Goal: Task Accomplishment & Management: Use online tool/utility

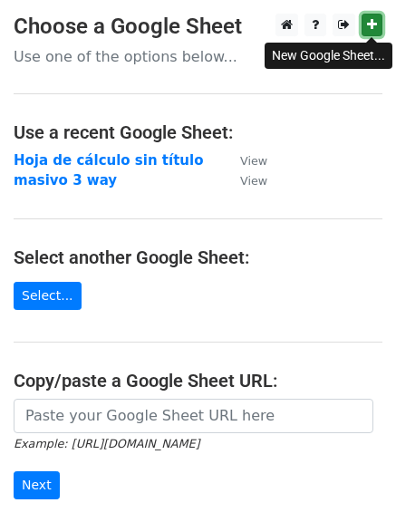
click at [369, 31] on icon at bounding box center [372, 24] width 10 height 13
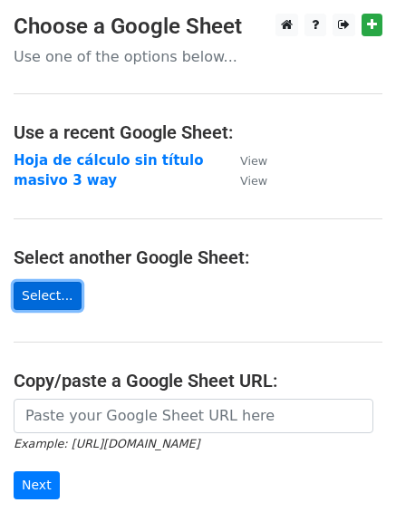
click at [54, 301] on link "Select..." at bounding box center [48, 296] width 68 height 28
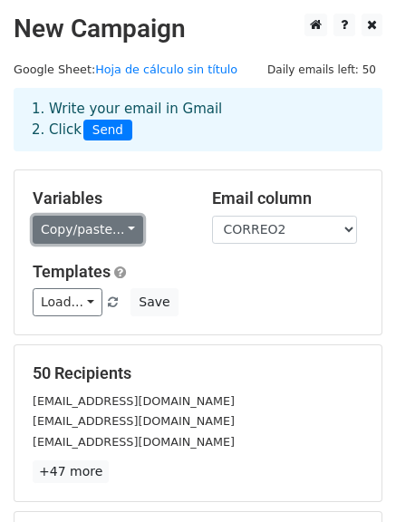
click at [72, 227] on link "Copy/paste..." at bounding box center [88, 230] width 111 height 28
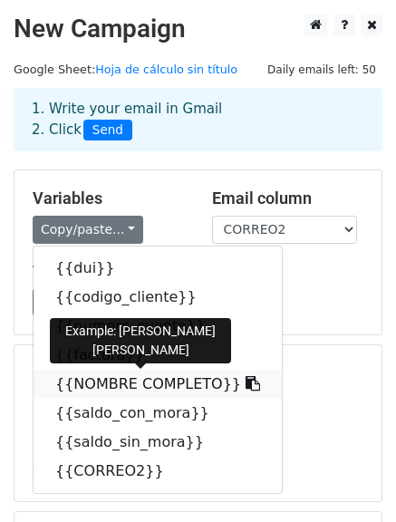
click at [95, 377] on link "{{NOMBRE COMPLETO}}" at bounding box center [158, 384] width 248 height 29
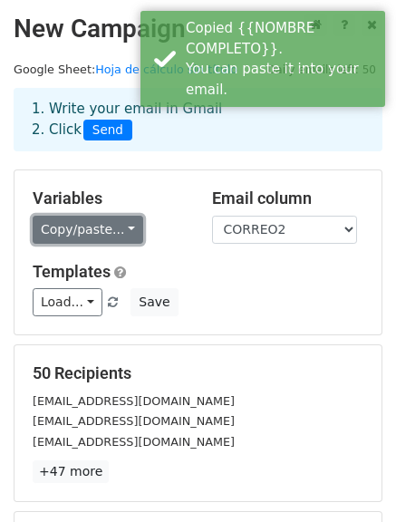
click at [78, 238] on link "Copy/paste..." at bounding box center [88, 230] width 111 height 28
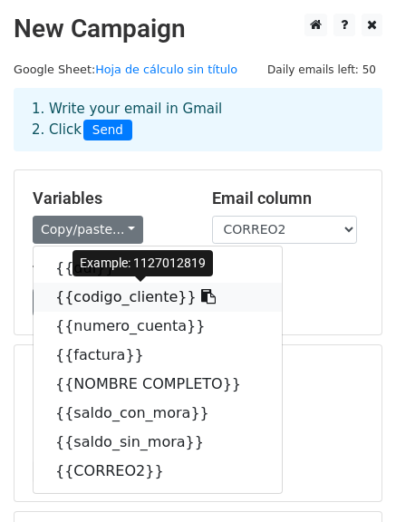
click at [102, 301] on link "{{codigo_cliente}}" at bounding box center [158, 297] width 248 height 29
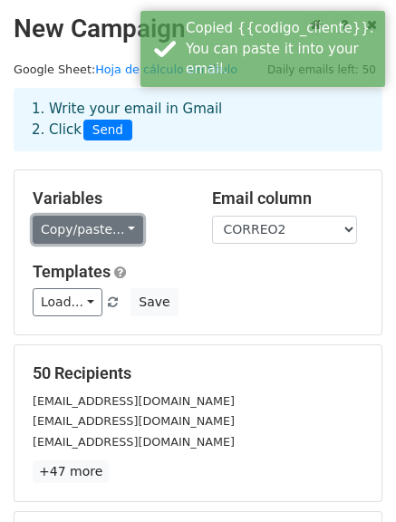
click at [60, 230] on link "Copy/paste..." at bounding box center [88, 230] width 111 height 28
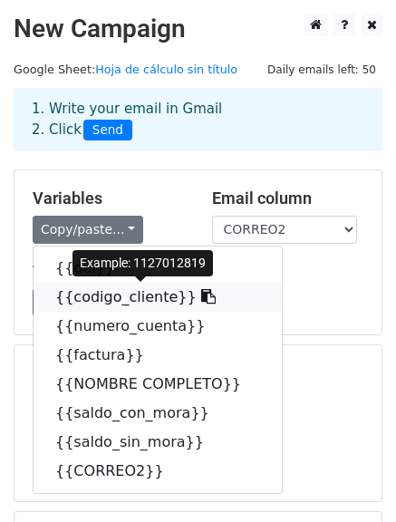
click at [72, 303] on link "{{codigo_cliente}}" at bounding box center [158, 297] width 248 height 29
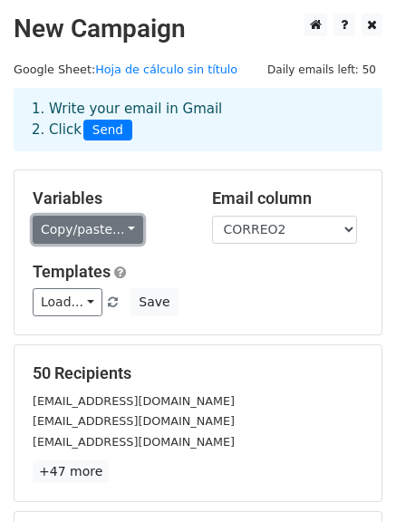
click at [54, 239] on link "Copy/paste..." at bounding box center [88, 230] width 111 height 28
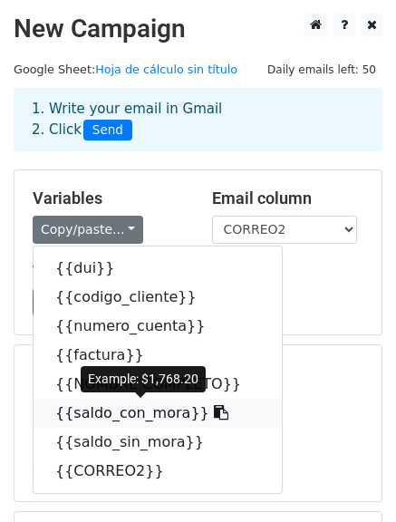
click at [133, 411] on link "{{saldo_con_mora}}" at bounding box center [158, 413] width 248 height 29
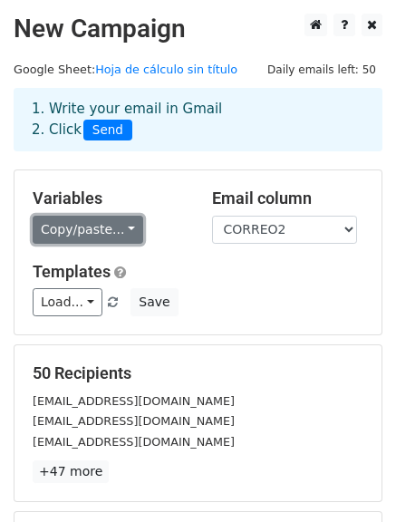
click at [83, 242] on link "Copy/paste..." at bounding box center [88, 230] width 111 height 28
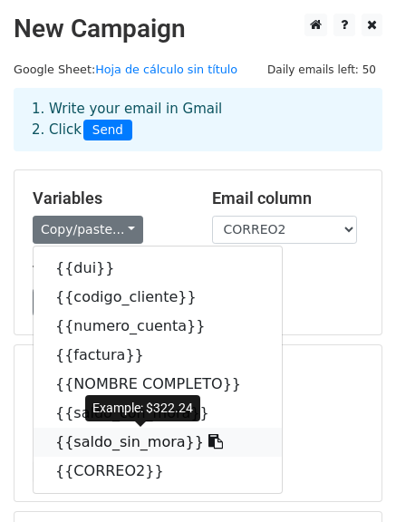
click at [110, 441] on link "{{saldo_sin_mora}}" at bounding box center [158, 442] width 248 height 29
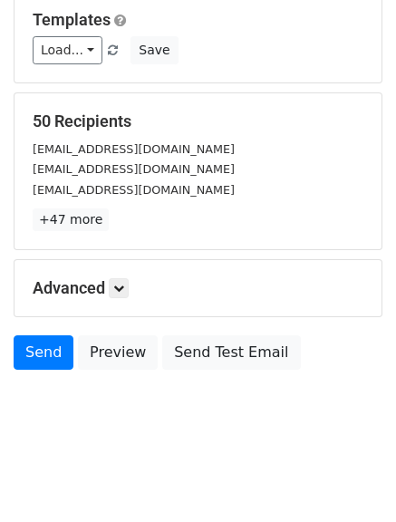
scroll to position [254, 0]
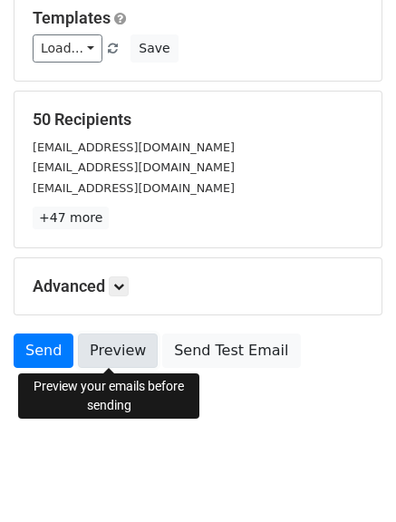
click at [114, 361] on link "Preview" at bounding box center [118, 350] width 80 height 34
click at [86, 359] on link "Preview" at bounding box center [118, 350] width 80 height 34
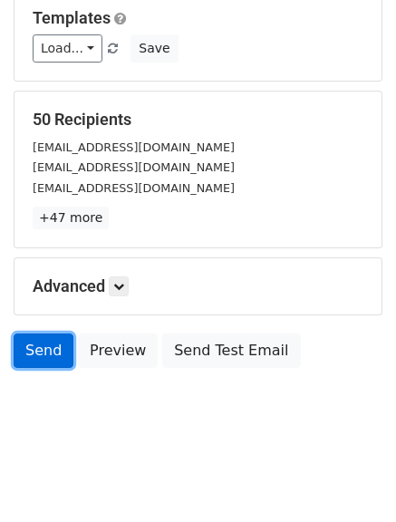
click at [33, 359] on link "Send" at bounding box center [44, 350] width 60 height 34
